Goal: Task Accomplishment & Management: Manage account settings

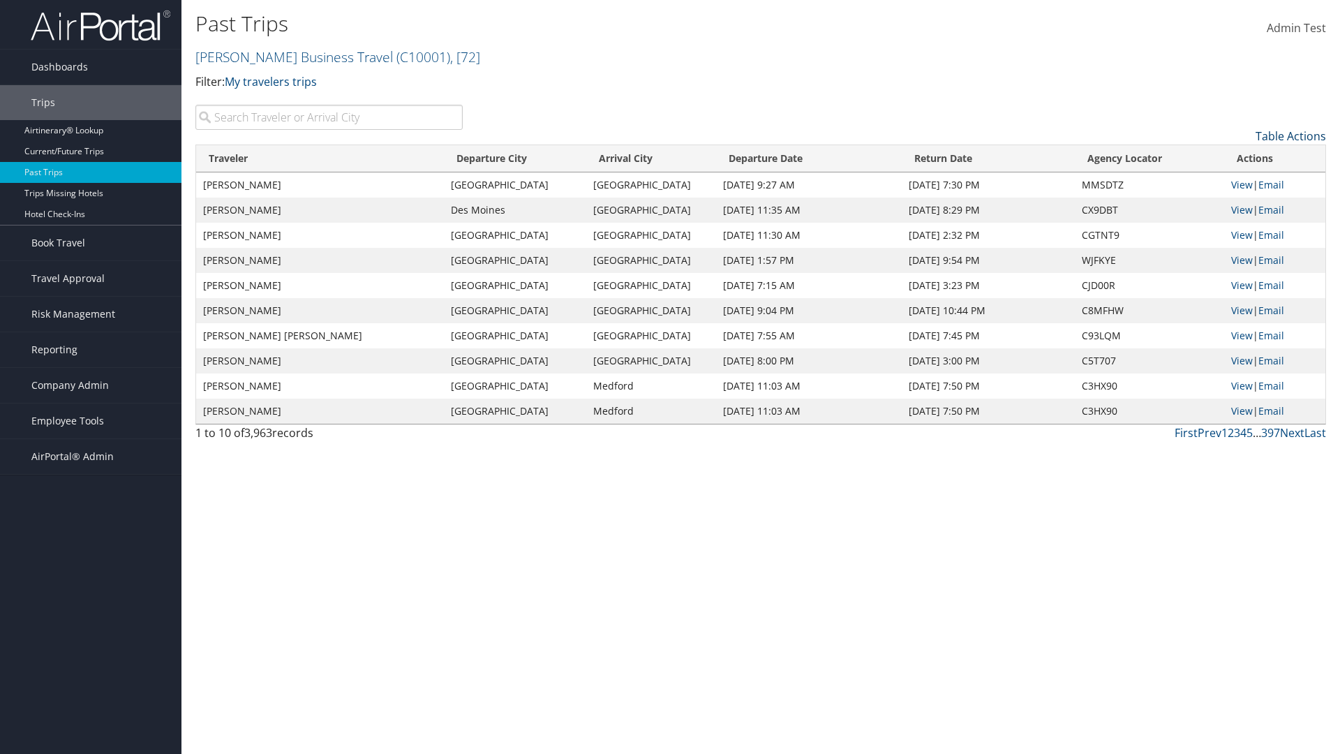
click at [1291, 136] on link "Table Actions" at bounding box center [1291, 135] width 71 height 15
click at [1234, 159] on link "Traveler" at bounding box center [1234, 159] width 184 height 24
click at [1234, 183] on link "Departure City" at bounding box center [1234, 183] width 184 height 24
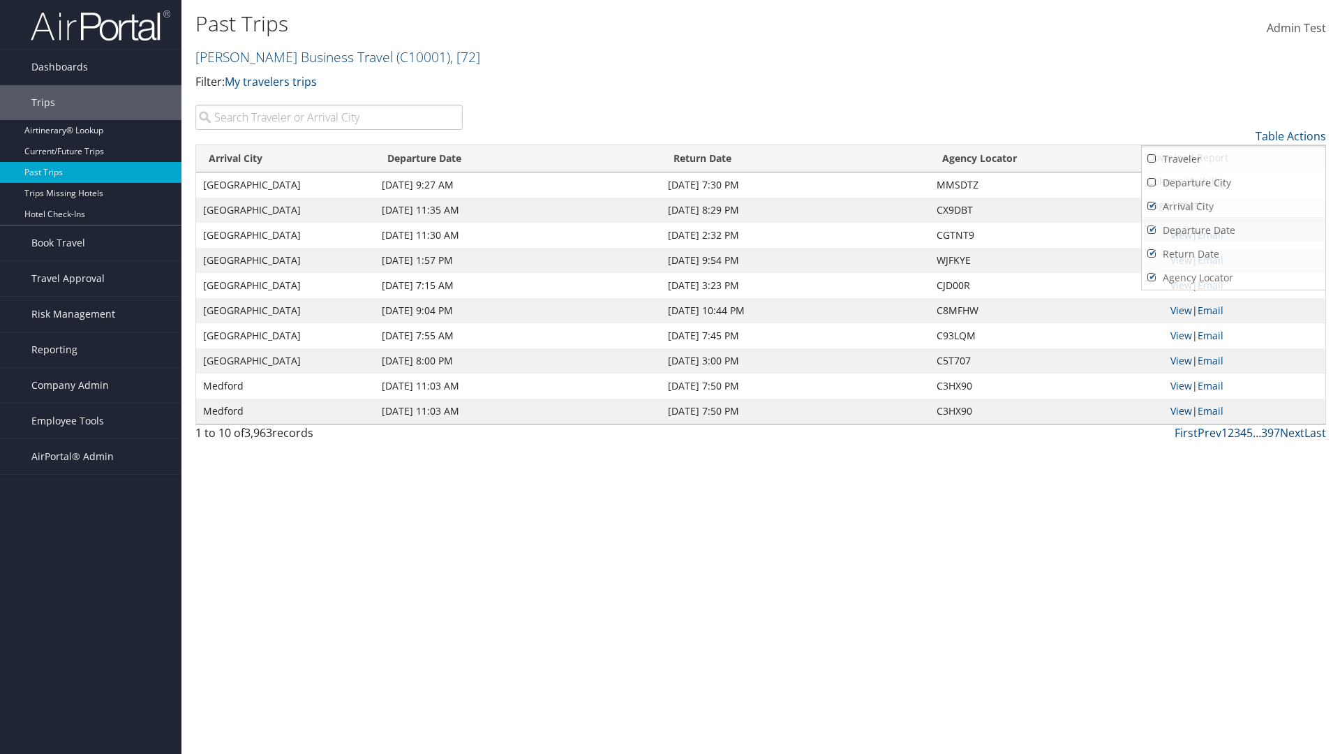
click at [1234, 207] on link "Arrival City" at bounding box center [1234, 207] width 184 height 24
click at [1234, 230] on link "Departure Date" at bounding box center [1234, 231] width 184 height 24
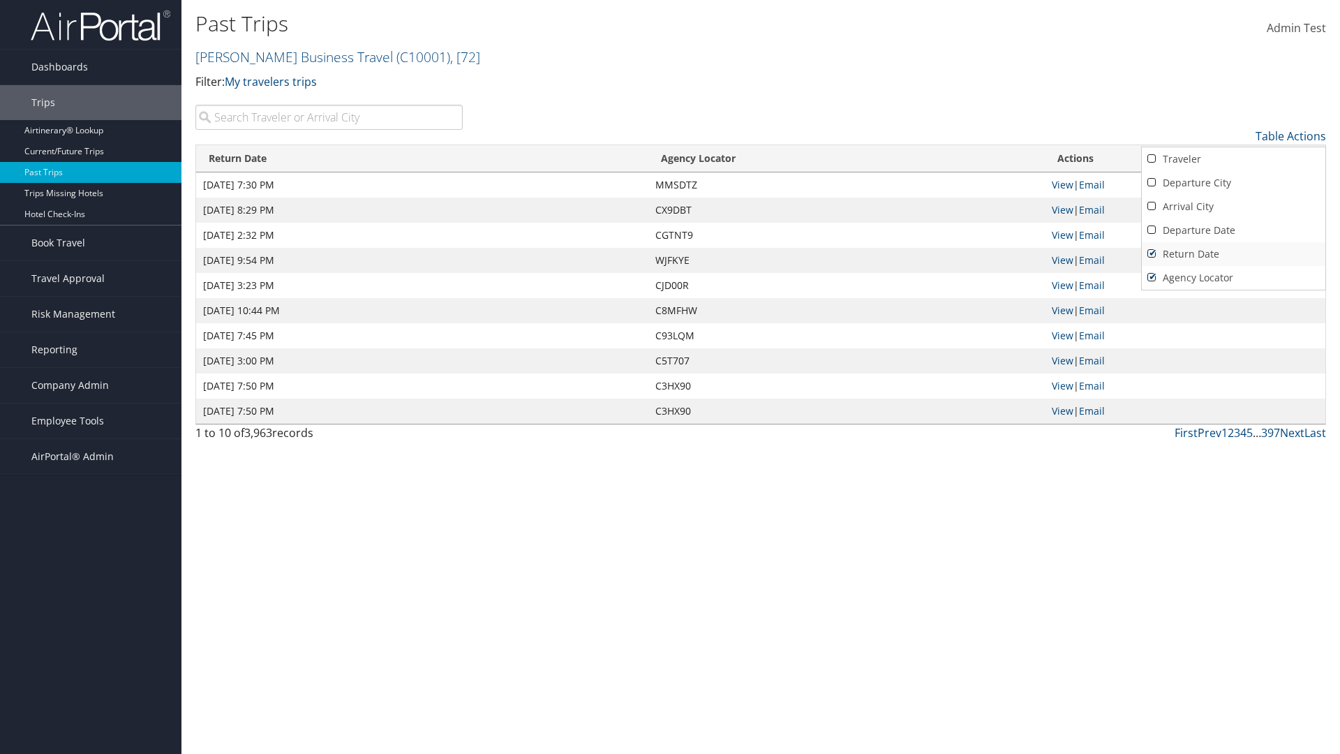
click at [1234, 254] on link "Return Date" at bounding box center [1234, 254] width 184 height 24
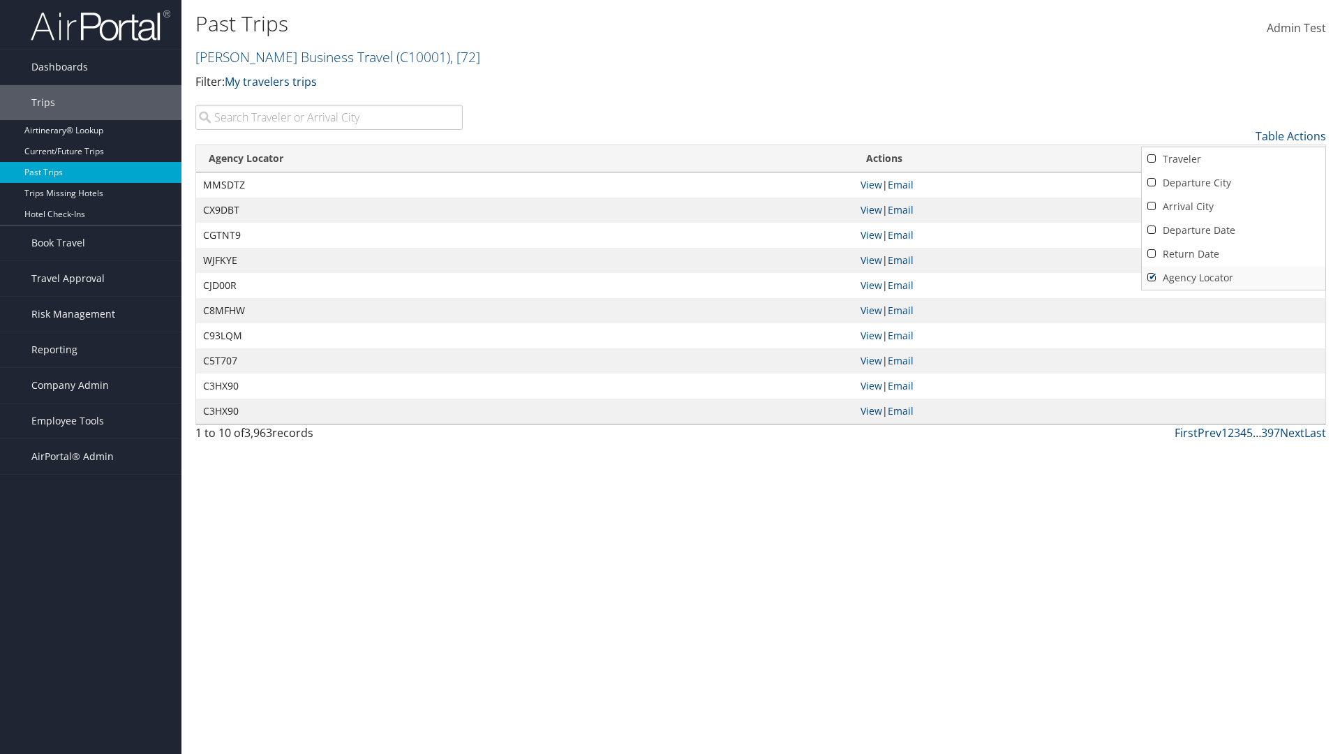
click at [1234, 278] on link "Agency Locator" at bounding box center [1234, 278] width 184 height 24
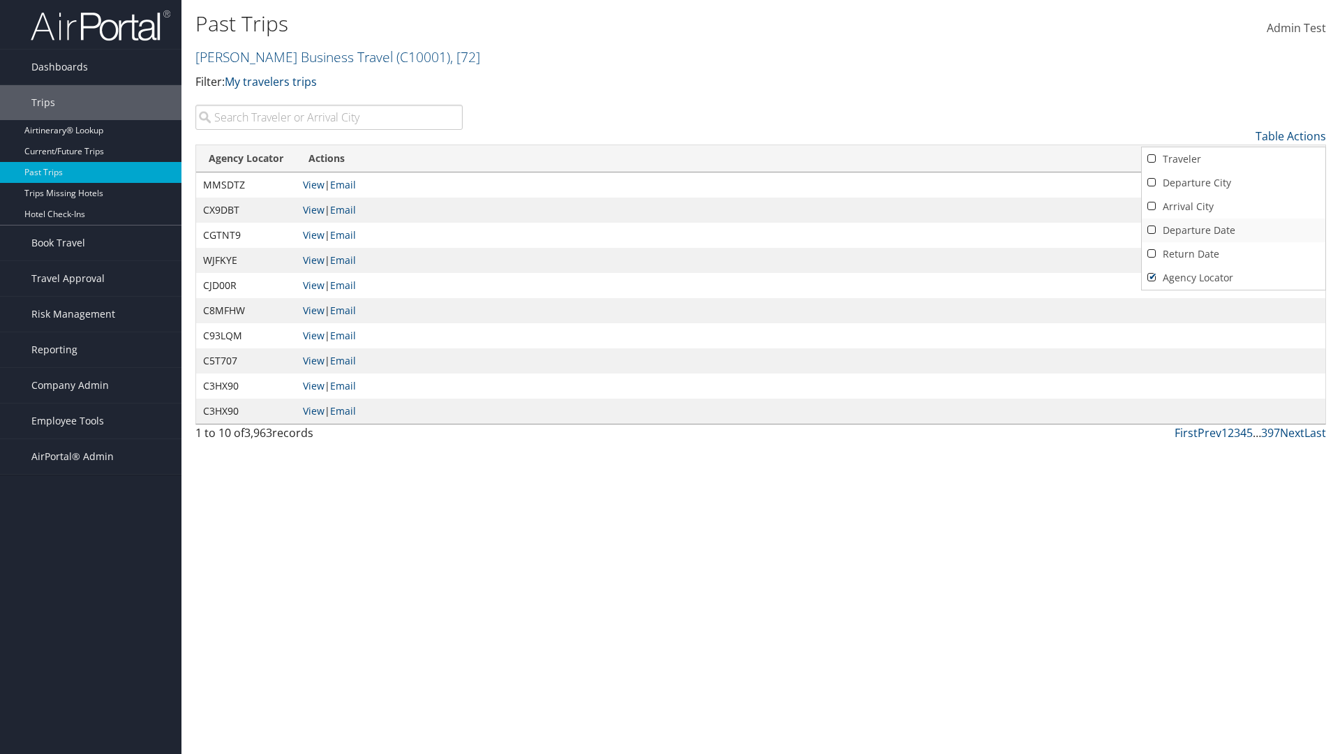
click at [1234, 254] on link "Return Date" at bounding box center [1234, 254] width 184 height 24
click at [1234, 230] on link "Departure Date" at bounding box center [1234, 231] width 184 height 24
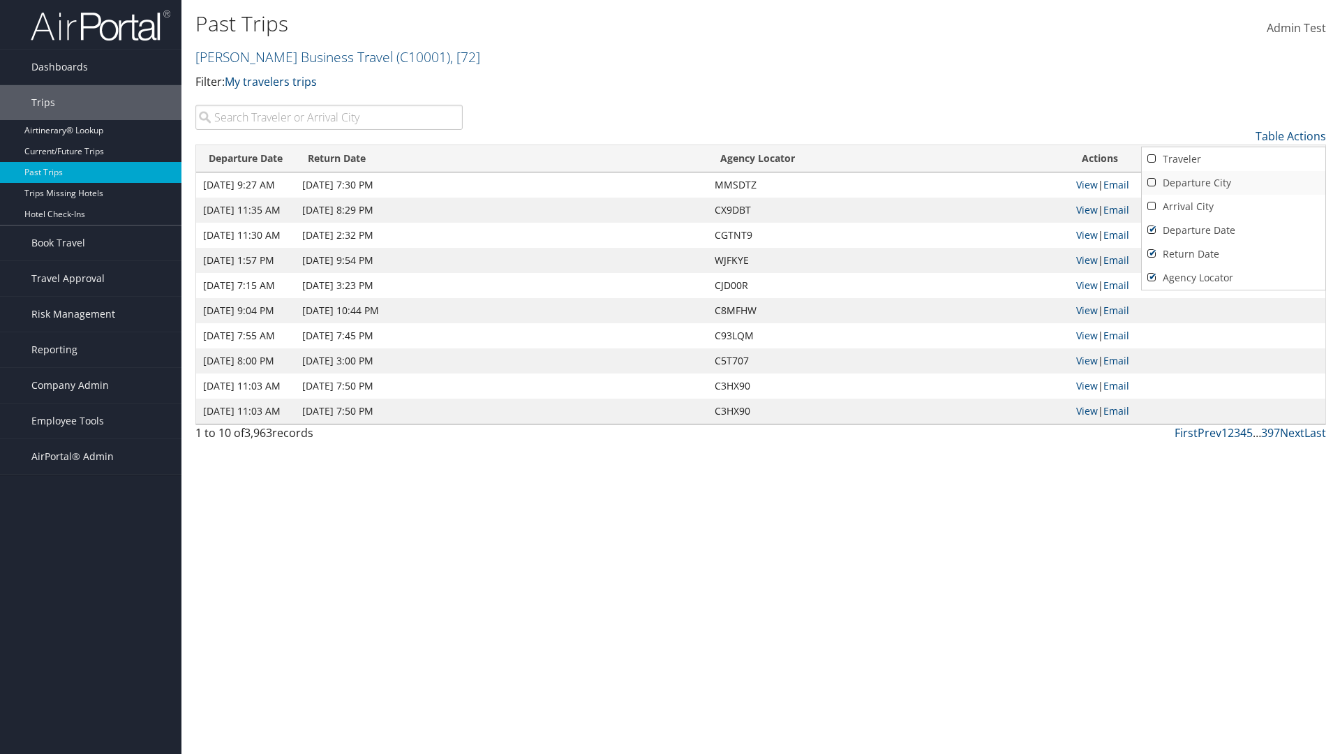
click at [1234, 207] on link "Arrival City" at bounding box center [1234, 207] width 184 height 24
click at [1234, 183] on link "Departure City" at bounding box center [1234, 183] width 184 height 24
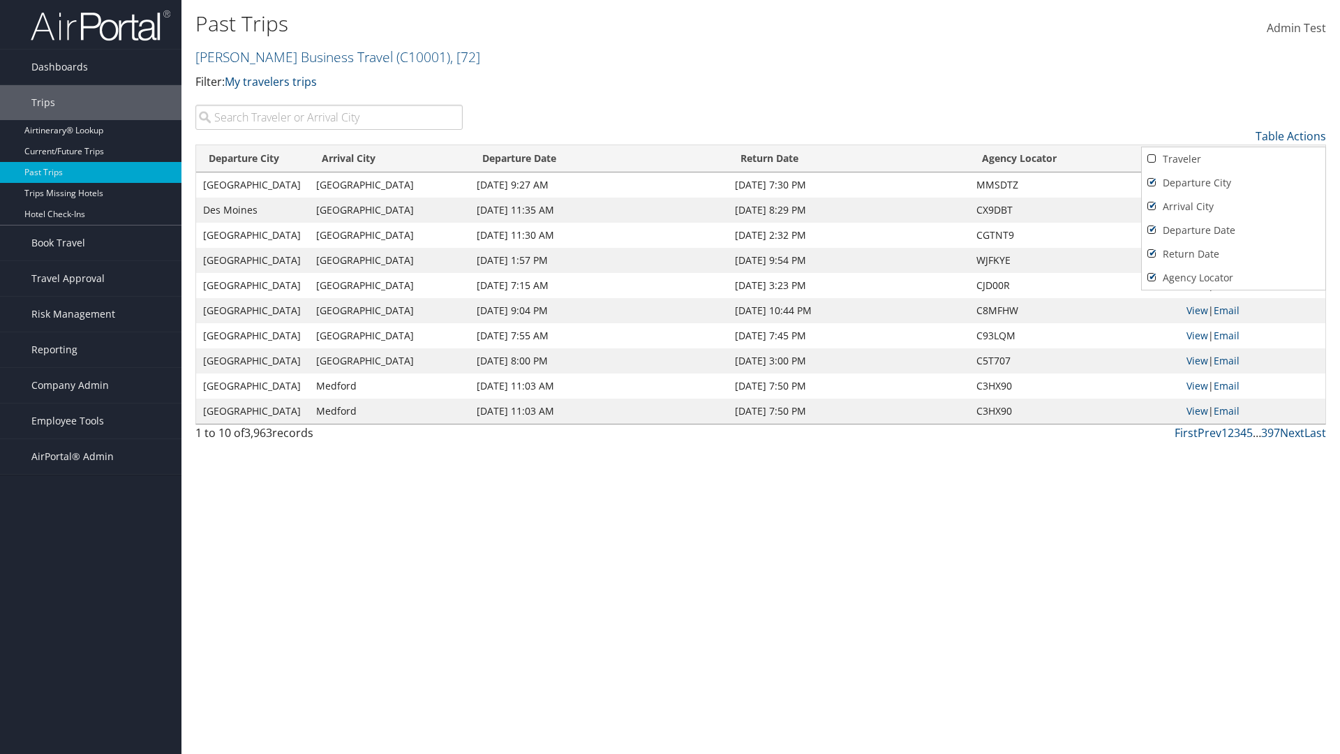
click at [1234, 159] on link "Traveler" at bounding box center [1234, 159] width 184 height 24
click at [670, 377] on div at bounding box center [670, 377] width 1340 height 754
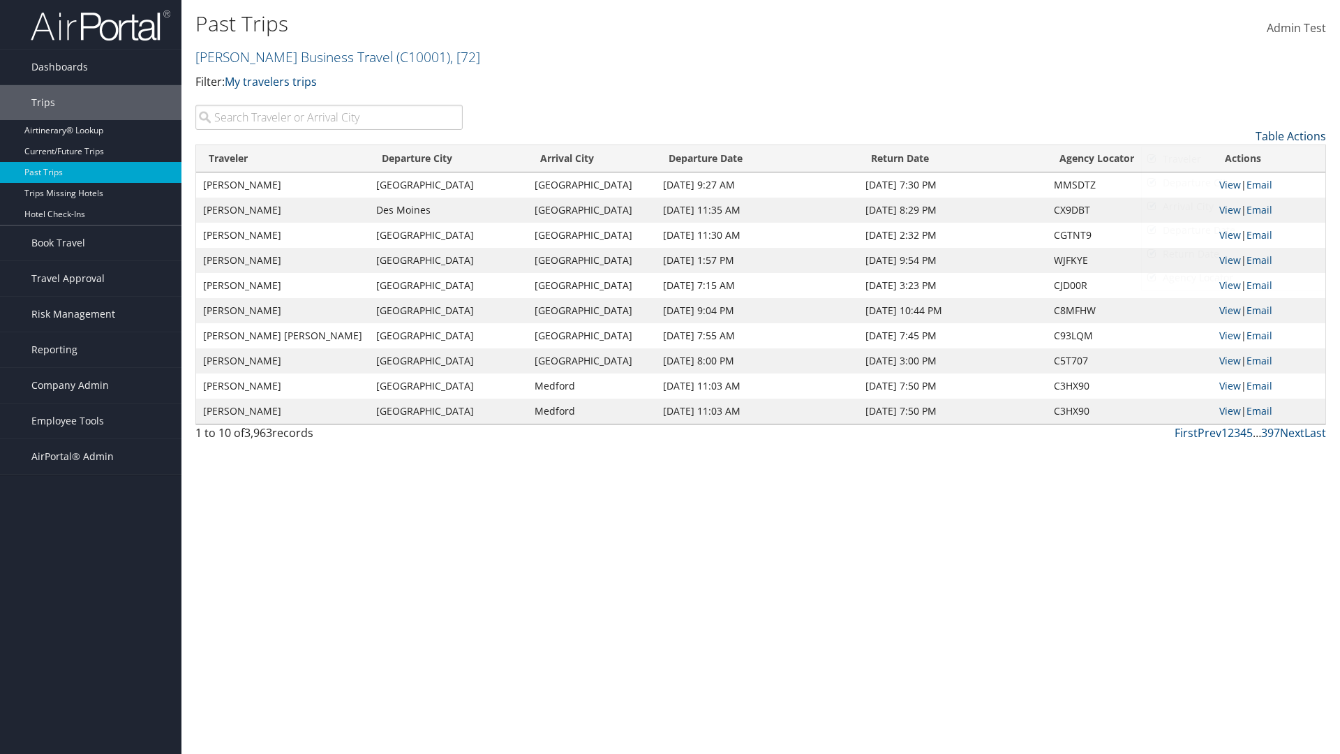
click at [1291, 136] on link "Table Actions" at bounding box center [1291, 135] width 71 height 15
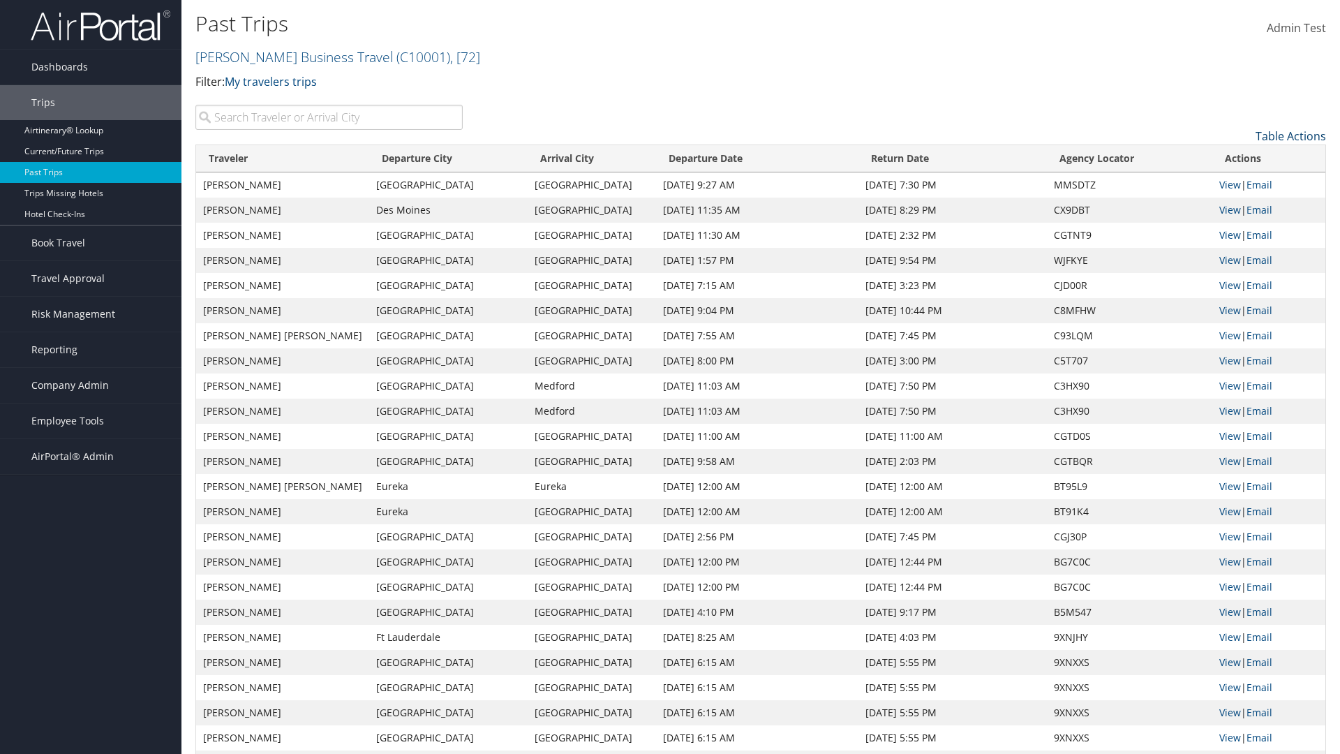
click at [1291, 136] on link "Table Actions" at bounding box center [1291, 135] width 71 height 15
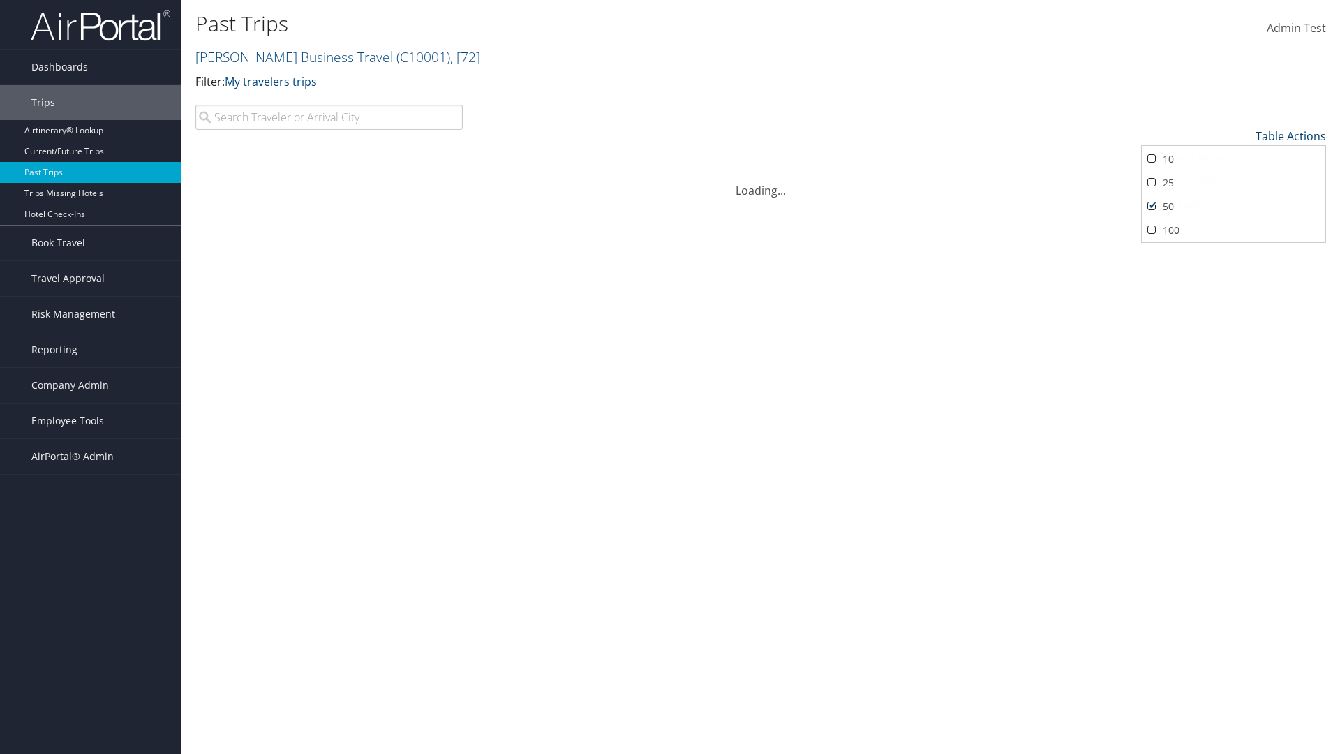
scroll to position [71, 0]
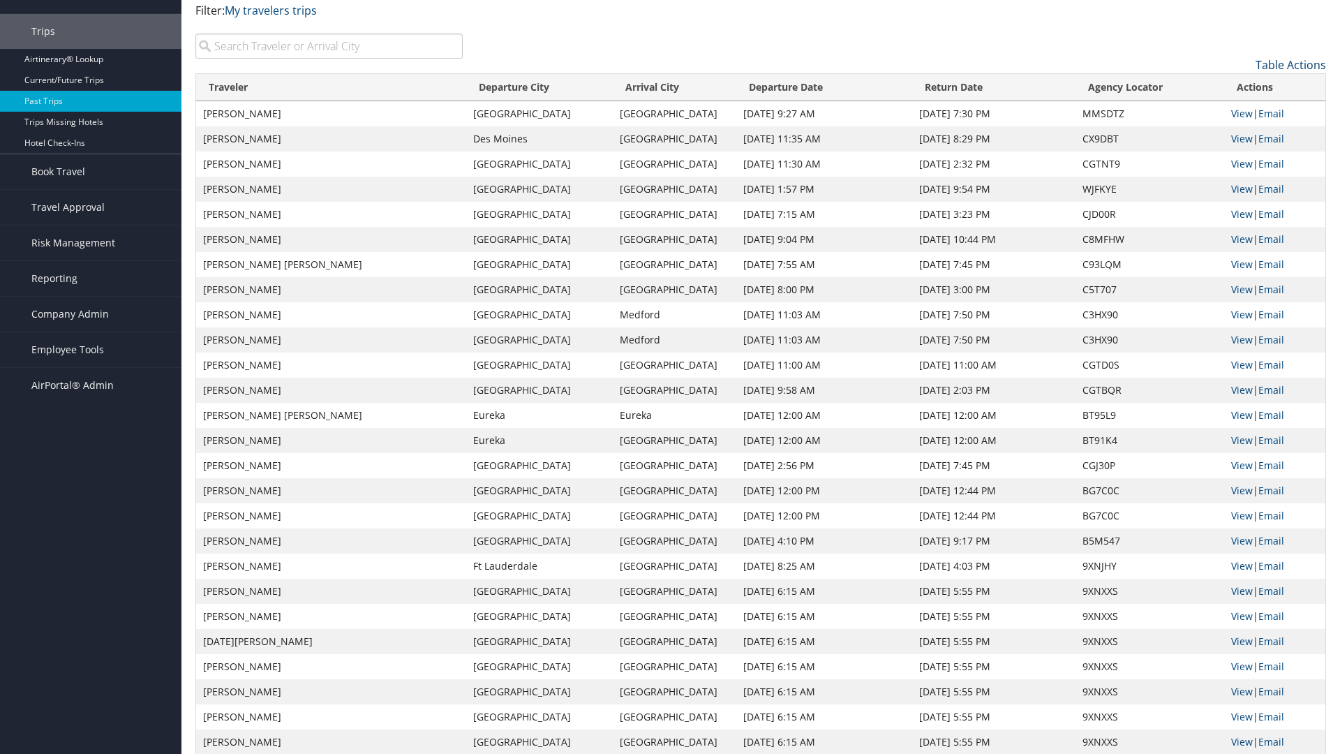
click at [1291, 73] on link "Table Actions" at bounding box center [1291, 64] width 71 height 15
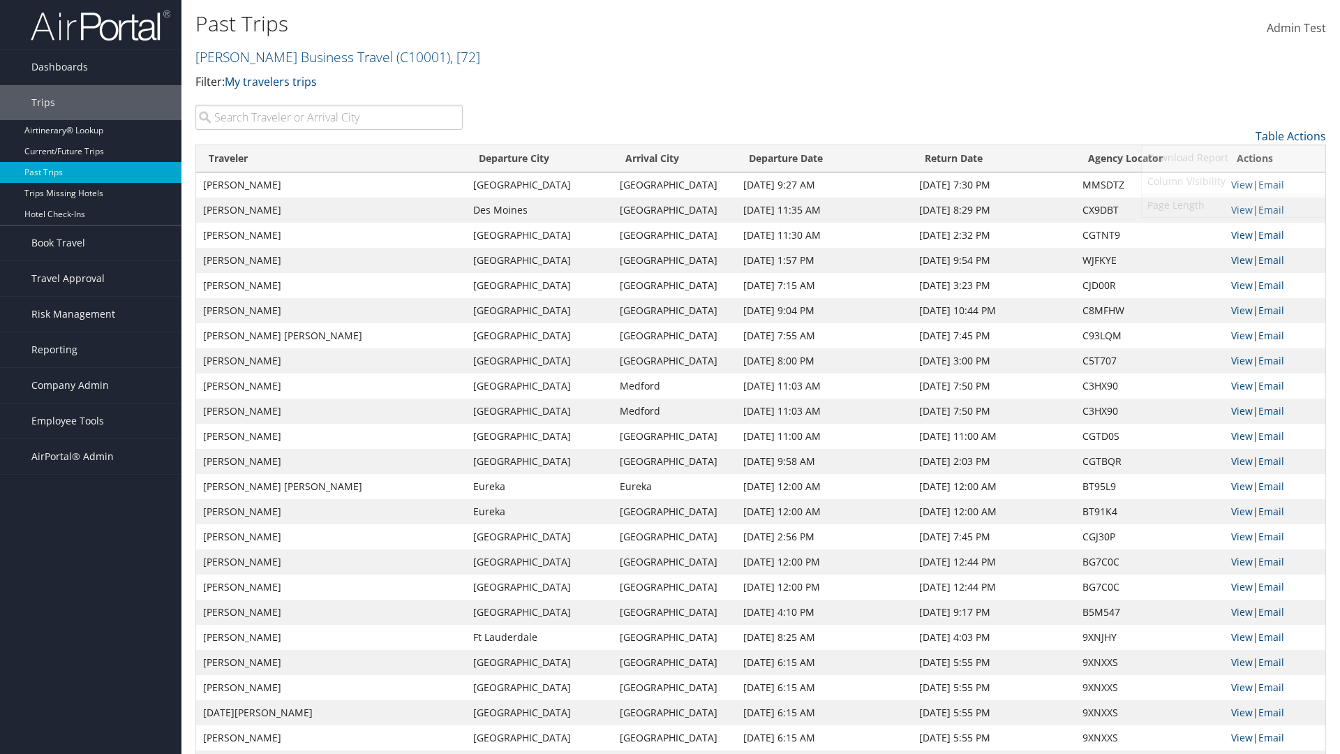
click at [1234, 205] on link "Page Length" at bounding box center [1234, 205] width 184 height 24
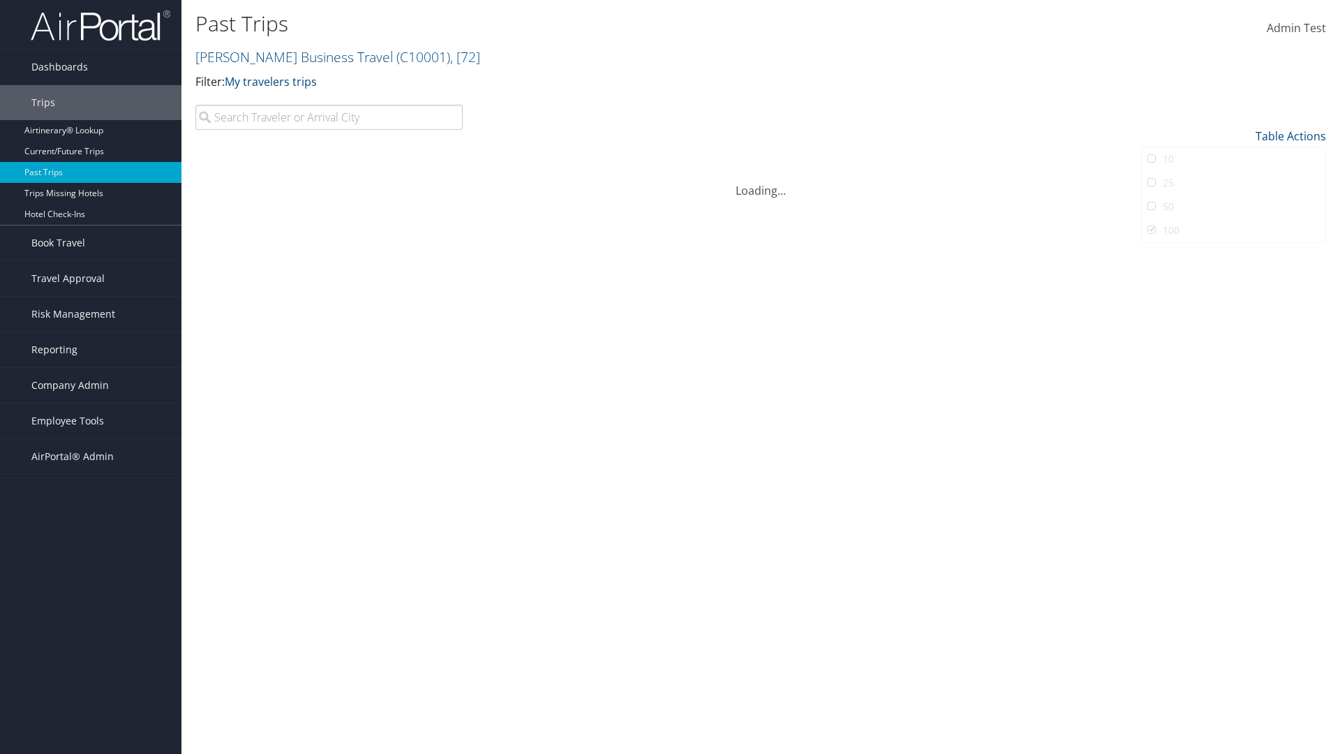
scroll to position [128, 0]
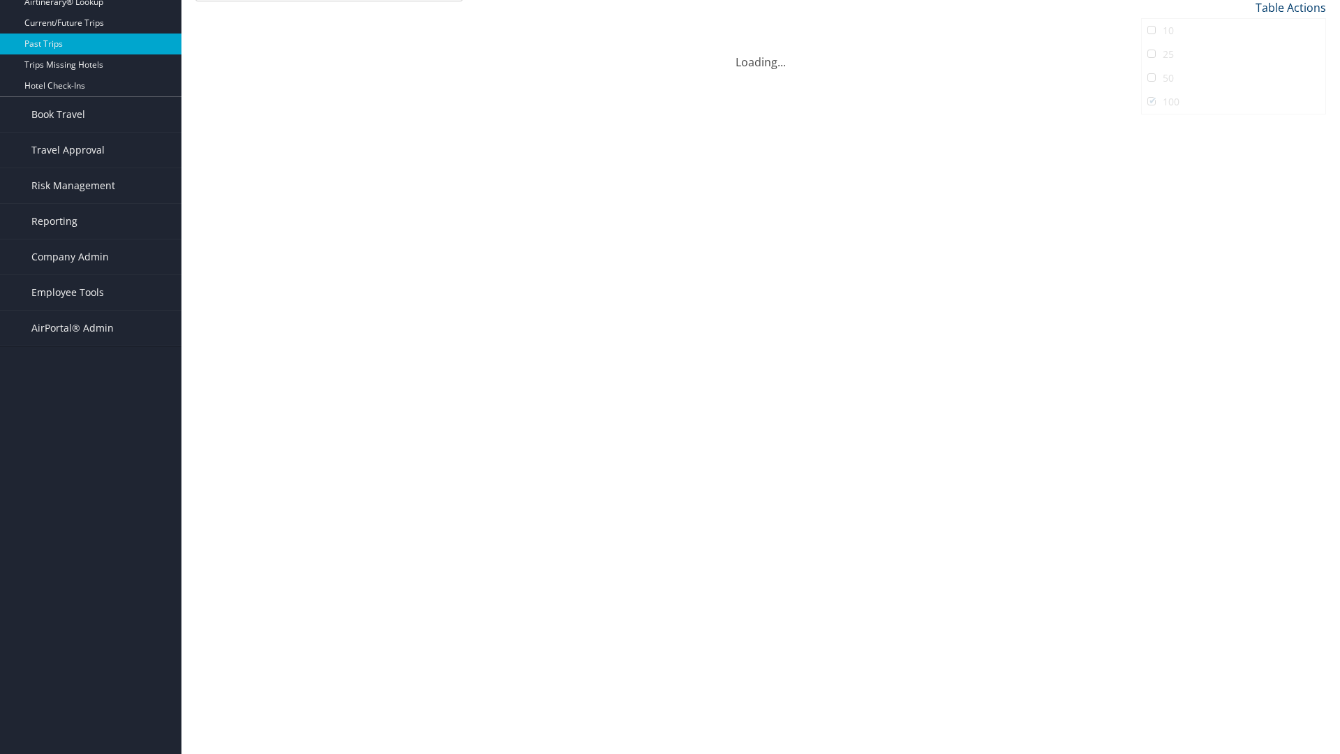
click at [1291, 8] on link "Table Actions" at bounding box center [1291, 7] width 71 height 15
click at [1234, 29] on link "Download Report" at bounding box center [1234, 29] width 184 height 24
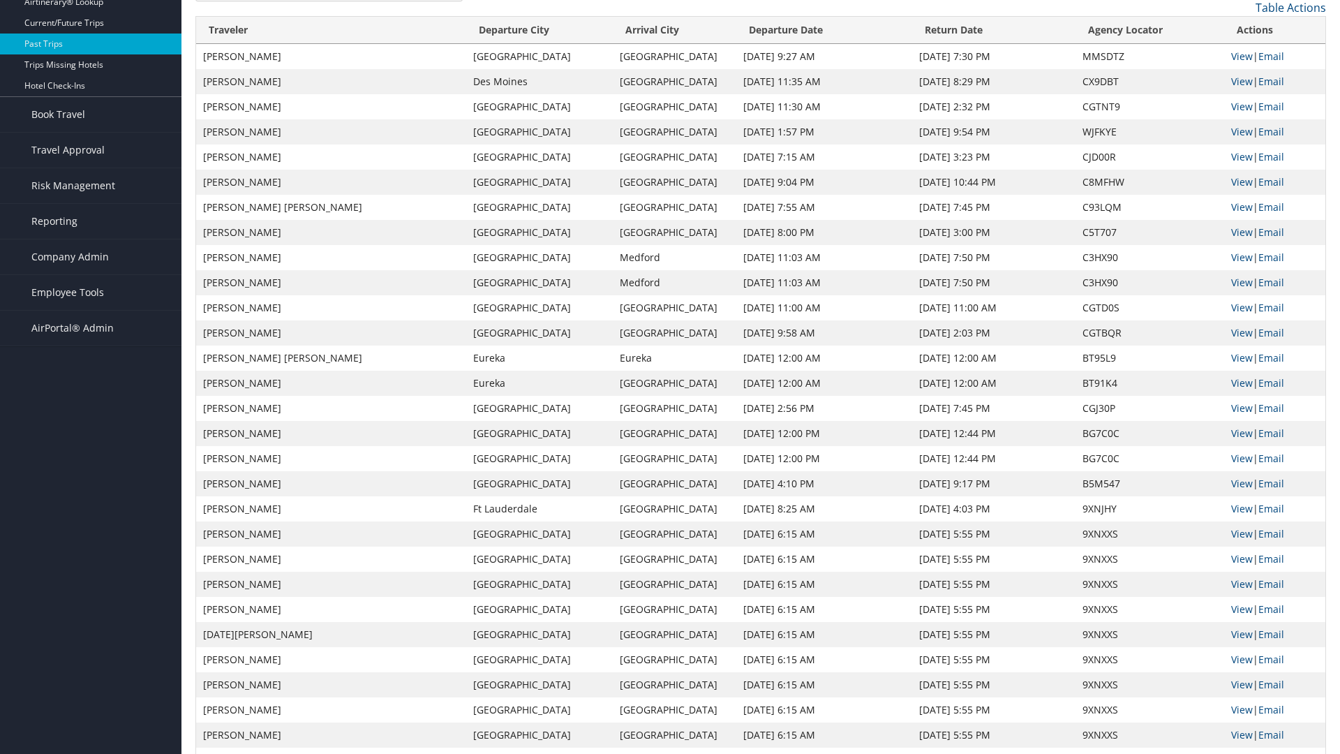
scroll to position [0, 0]
